Goal: Transaction & Acquisition: Purchase product/service

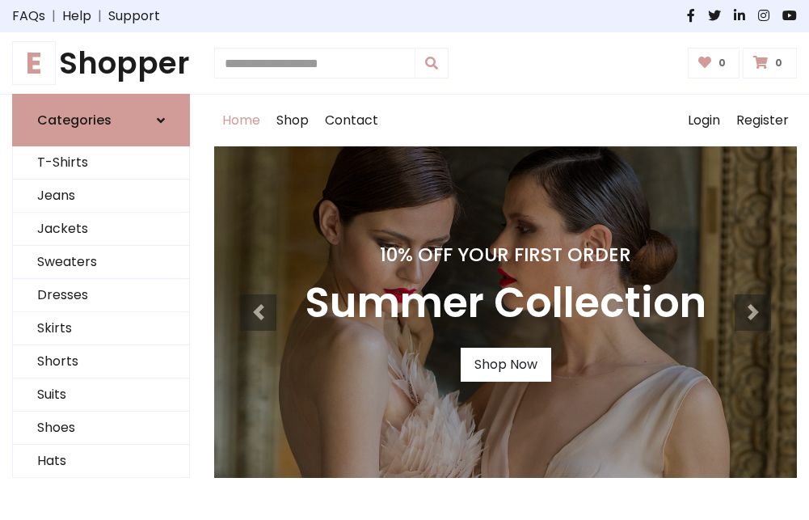
click at [404, 260] on h4 "10% Off Your First Order" at bounding box center [506, 254] width 402 height 23
click at [505, 365] on link "Shop Now" at bounding box center [506, 365] width 91 height 34
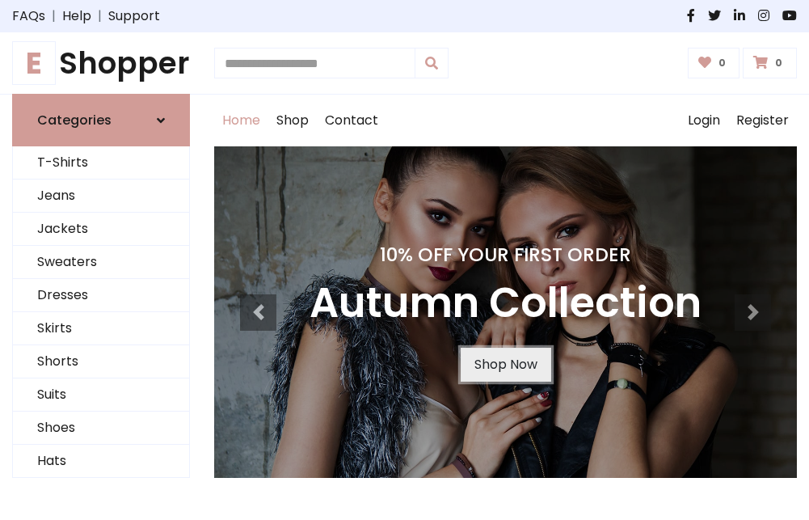
click at [505, 365] on link "Shop Now" at bounding box center [506, 365] width 91 height 34
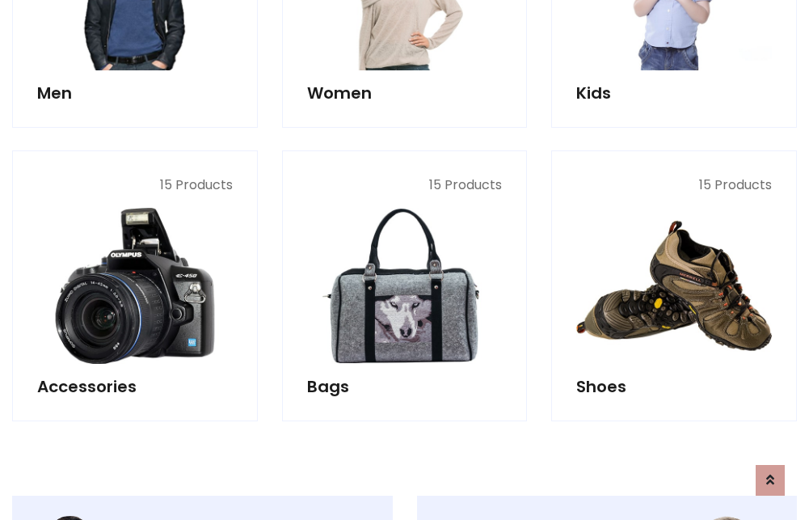
scroll to position [1612, 0]
